Goal: Find specific page/section: Find specific page/section

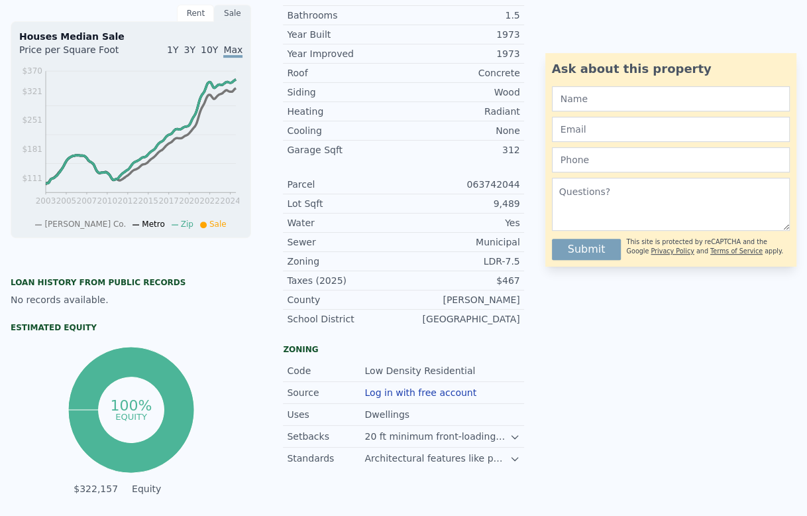
scroll to position [5, 0]
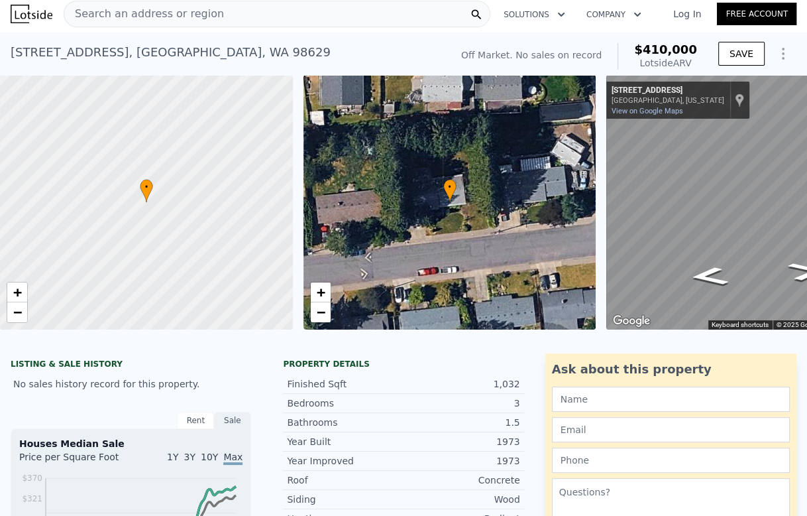
click at [173, 17] on span "Search an address or region" at bounding box center [144, 14] width 160 height 16
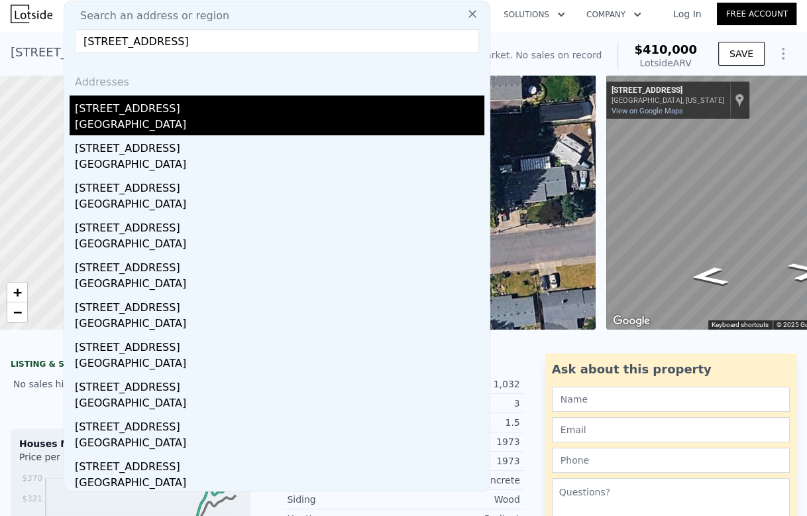
type input "[STREET_ADDRESS]"
click at [158, 114] on div "[STREET_ADDRESS]" at bounding box center [280, 105] width 410 height 21
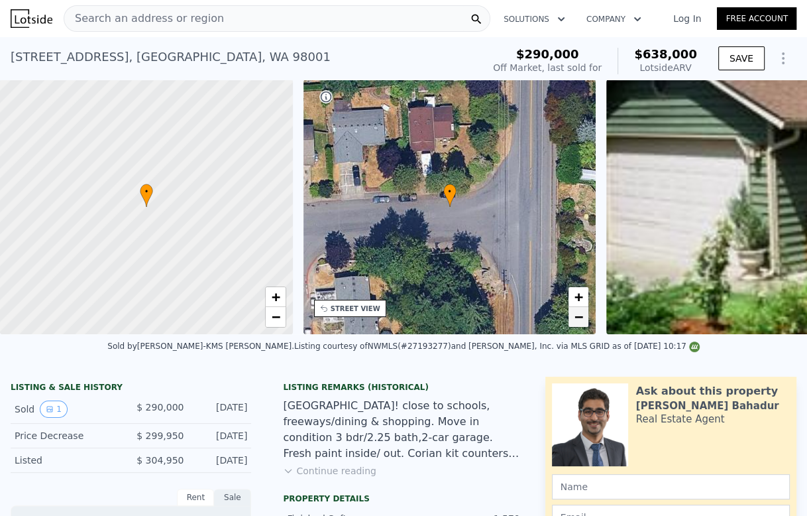
click at [579, 320] on span "−" at bounding box center [579, 316] width 9 height 17
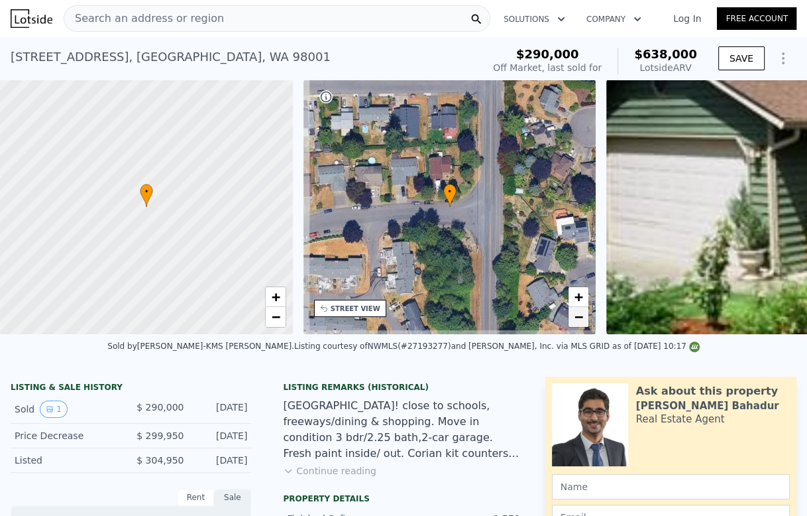
click at [579, 320] on span "−" at bounding box center [579, 316] width 9 height 17
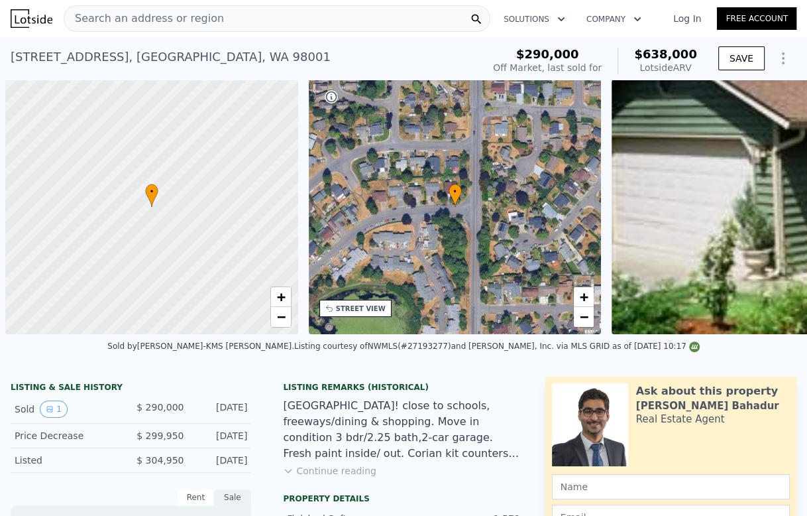
scroll to position [0, 5]
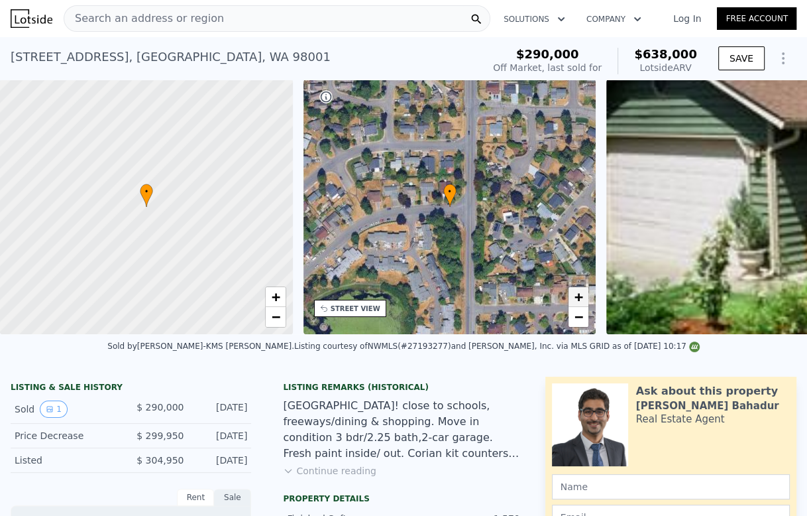
click at [578, 300] on span "+" at bounding box center [579, 296] width 9 height 17
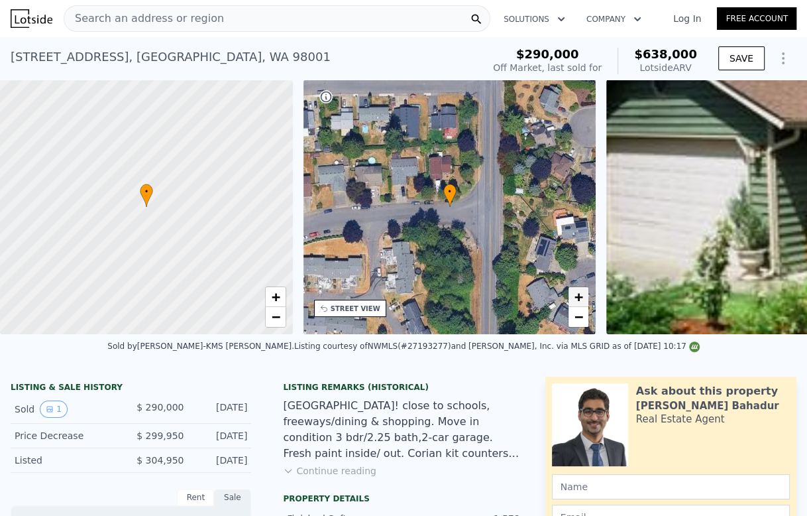
click at [577, 300] on span "+" at bounding box center [579, 296] width 9 height 17
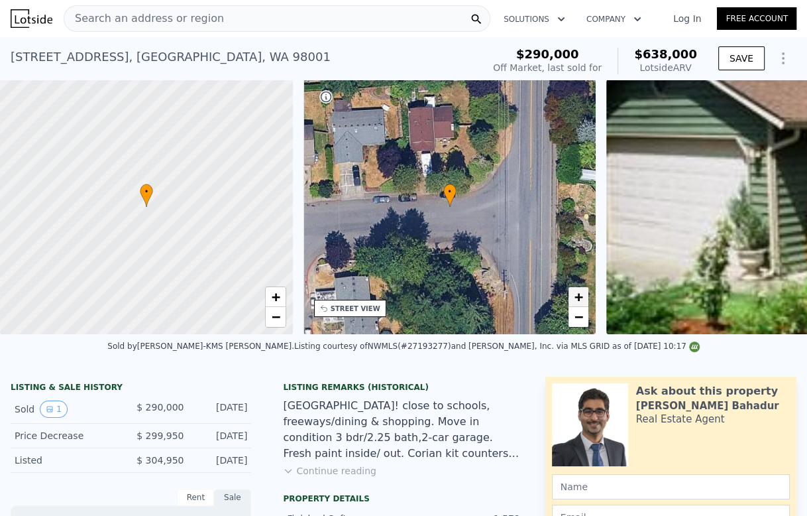
click at [577, 300] on span "+" at bounding box center [579, 296] width 9 height 17
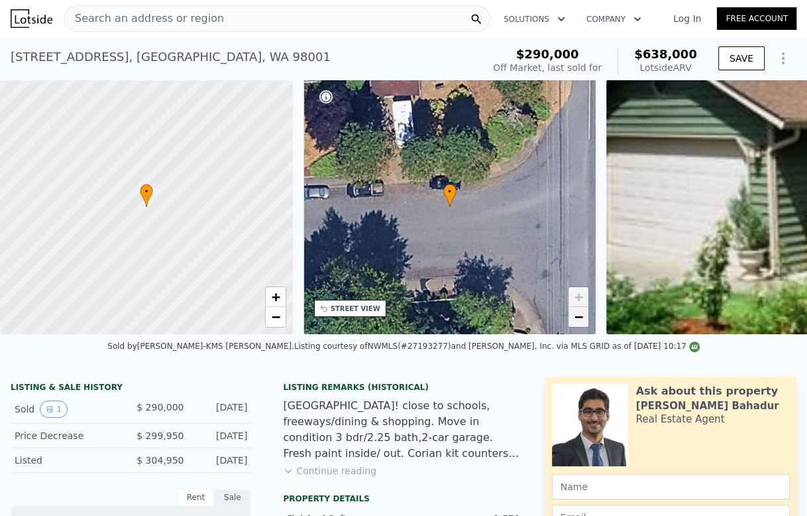
click at [575, 316] on span "−" at bounding box center [579, 316] width 9 height 17
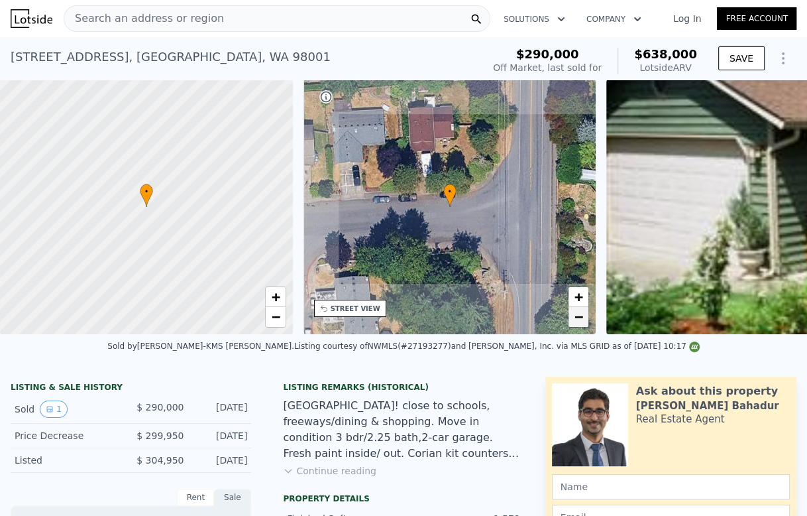
click at [575, 316] on span "−" at bounding box center [579, 316] width 9 height 17
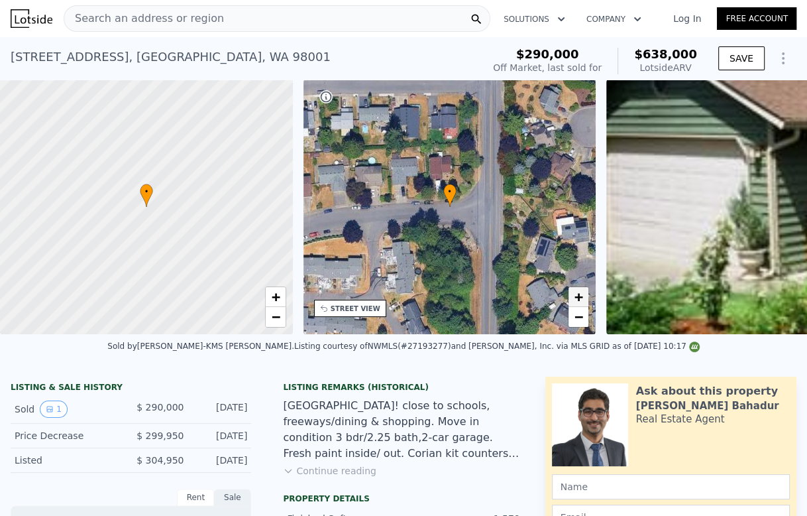
click at [578, 298] on span "+" at bounding box center [579, 296] width 9 height 17
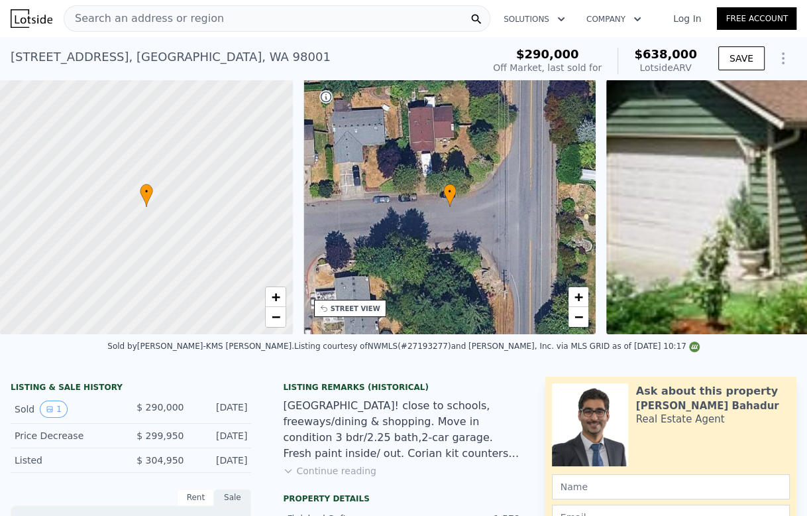
click at [399, 19] on div "Search an address or region" at bounding box center [277, 18] width 427 height 27
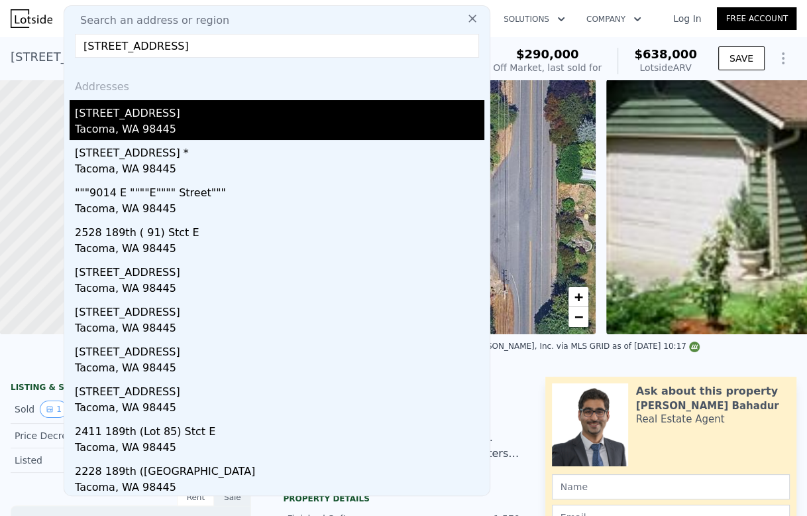
type input "[STREET_ADDRESS]"
click at [146, 119] on div "[STREET_ADDRESS]" at bounding box center [280, 110] width 410 height 21
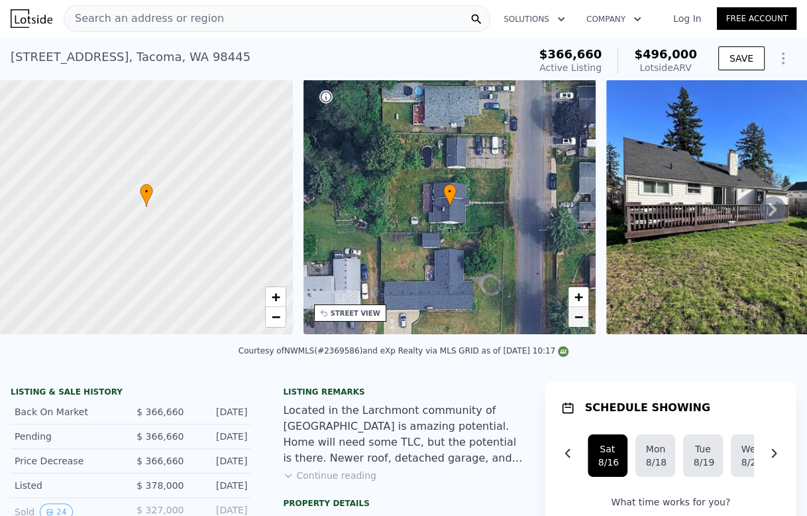
click at [581, 318] on span "−" at bounding box center [579, 316] width 9 height 17
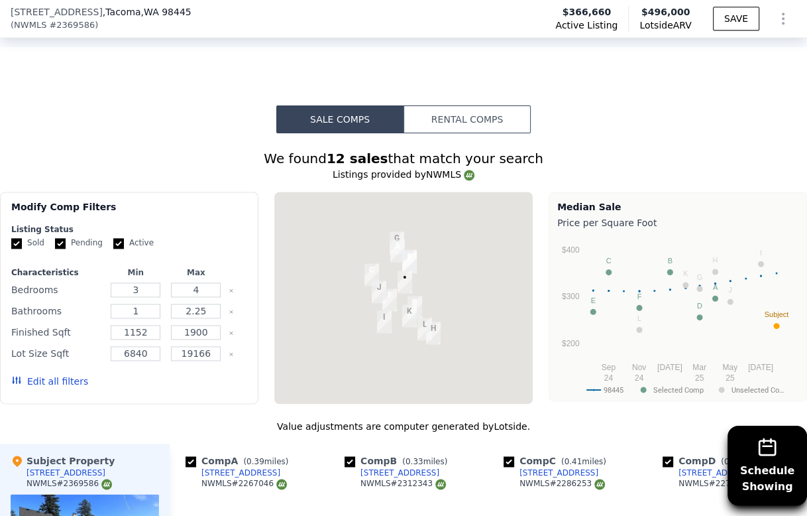
scroll to position [1173, 0]
